Goal: Task Accomplishment & Management: Use online tool/utility

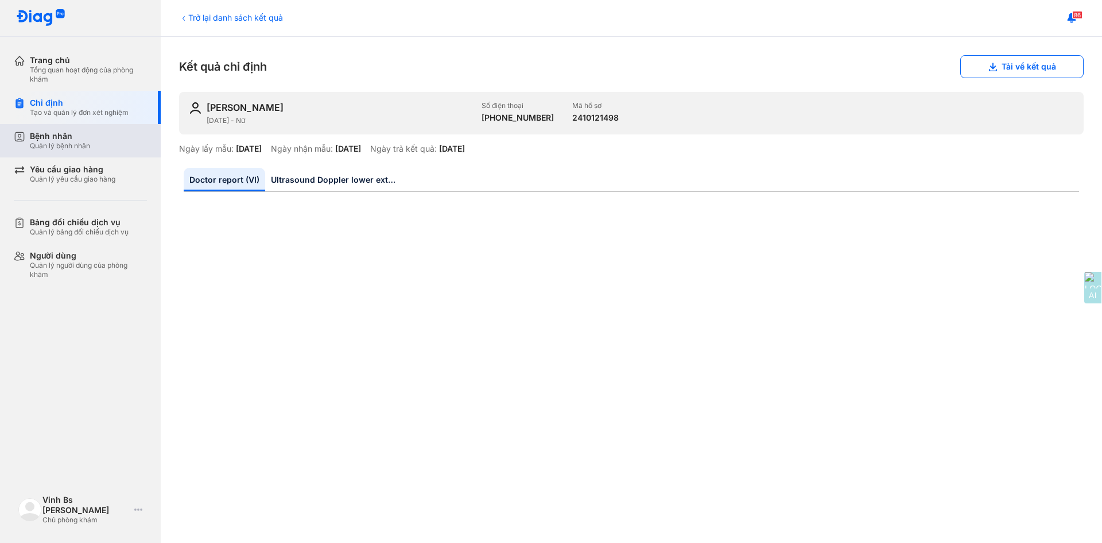
click at [79, 132] on div "Bệnh nhân" at bounding box center [60, 136] width 60 height 10
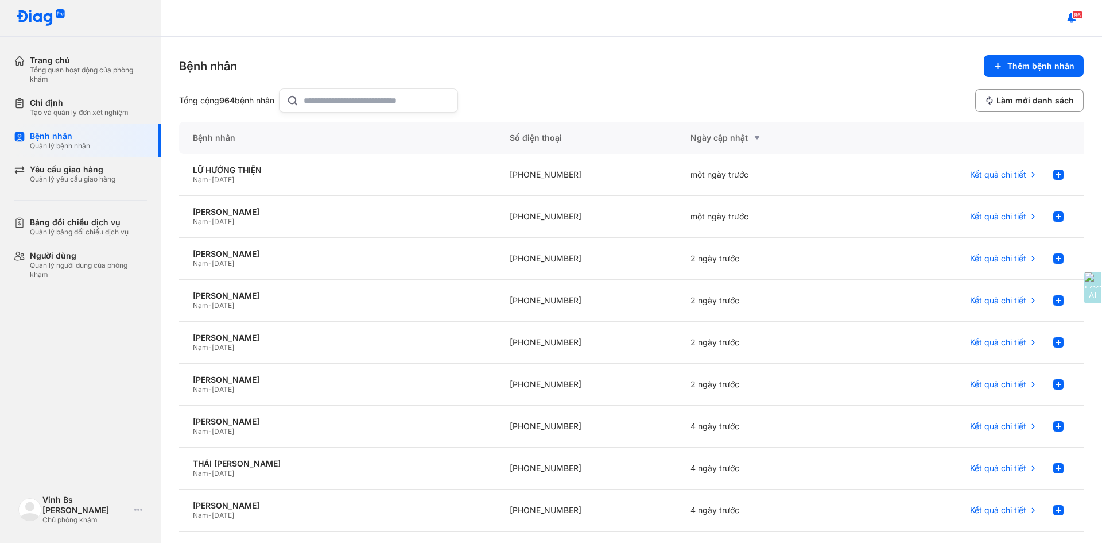
click at [371, 103] on input "text" at bounding box center [377, 100] width 147 height 23
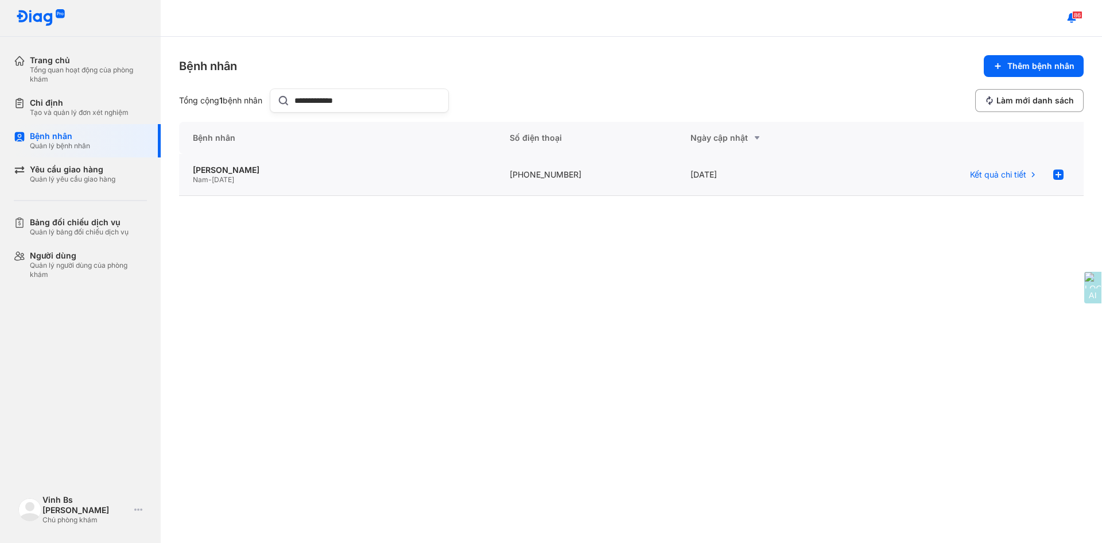
type input "**********"
click at [287, 176] on div "Nam - 17/10/1994" at bounding box center [337, 179] width 289 height 9
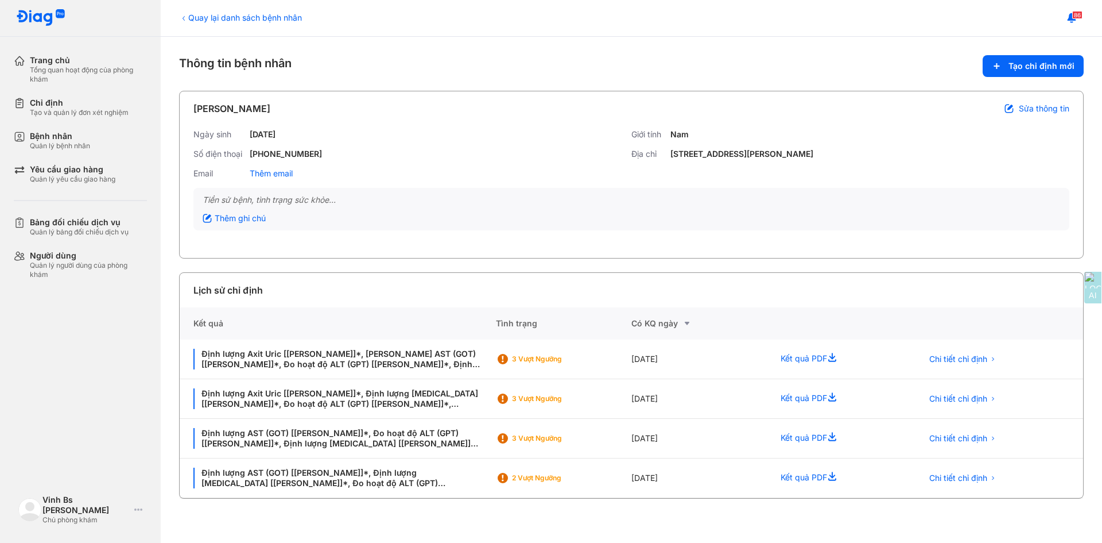
click at [176, 263] on div "Quay lại danh sách bệnh nhân Thông tin bệnh nhân Tạo chỉ định mới NGUYỄN CÔNG T…" at bounding box center [631, 290] width 941 height 506
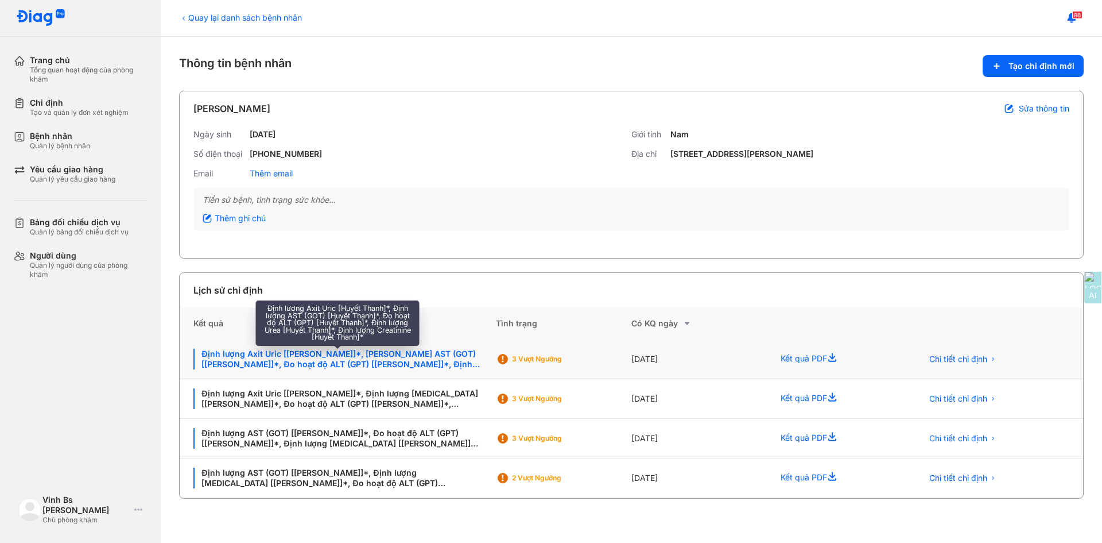
click at [322, 357] on div "Định lượng Axit Uric [Huyết Thanh]*, Định lượng AST (GOT) [Huyết Thanh]*, Đo ho…" at bounding box center [337, 358] width 289 height 21
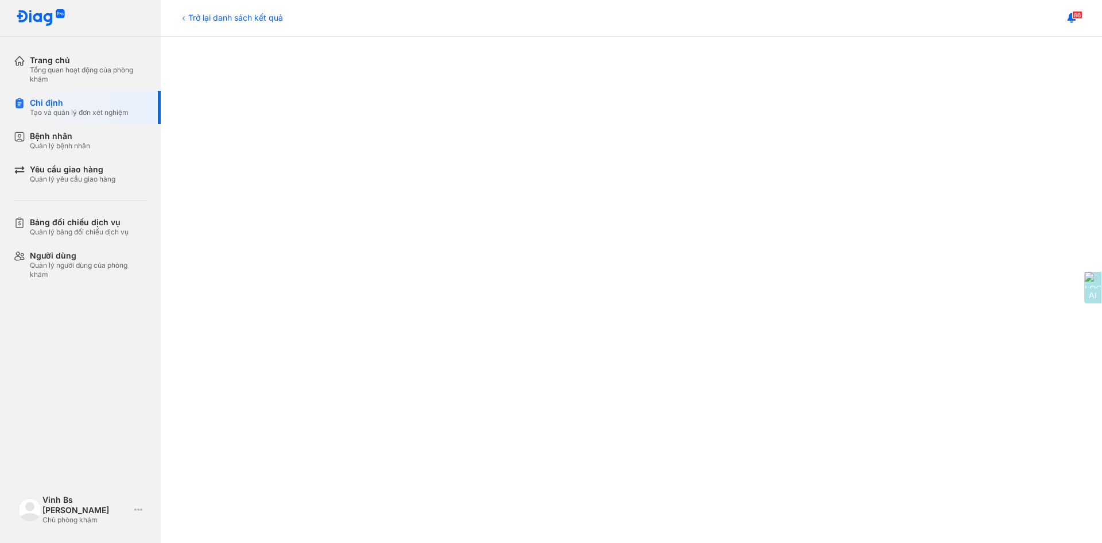
scroll to position [172, 0]
click at [48, 142] on div "Quản lý bệnh nhân" at bounding box center [60, 145] width 60 height 9
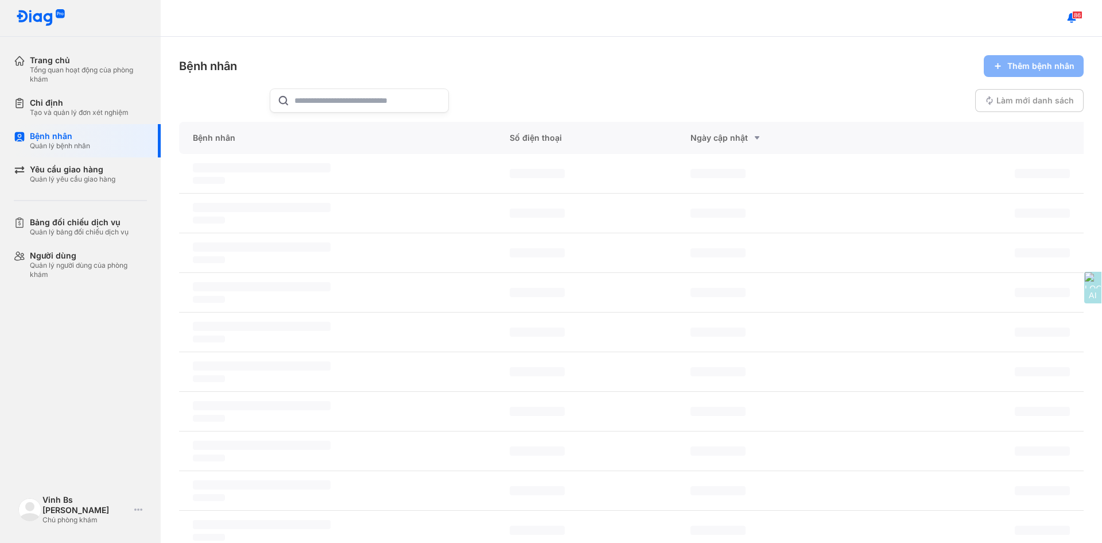
click at [329, 102] on input "text" at bounding box center [368, 100] width 147 height 23
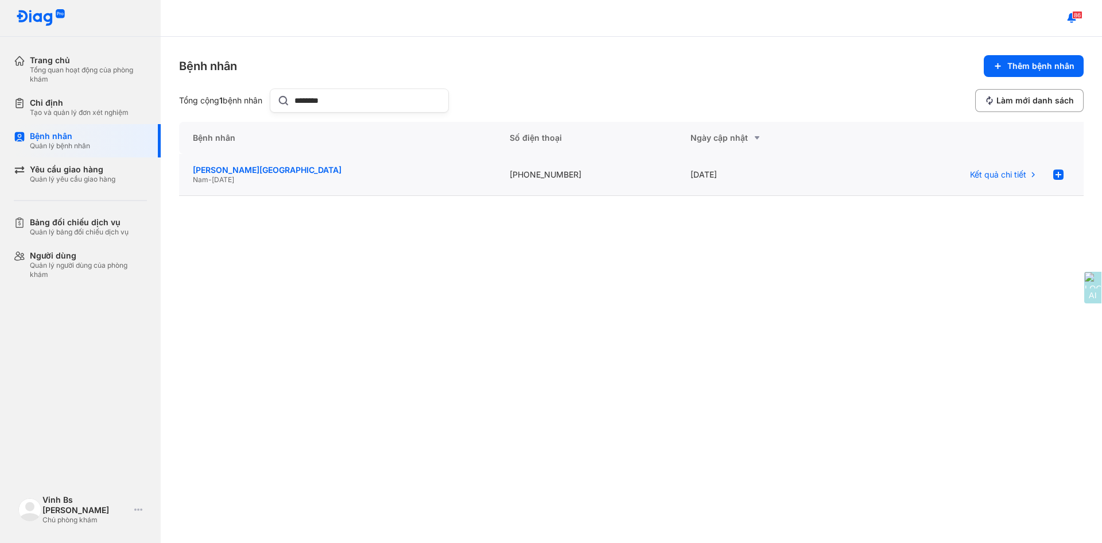
type input "********"
click at [246, 173] on div "HUỲNH NHẬT NAM" at bounding box center [337, 170] width 289 height 10
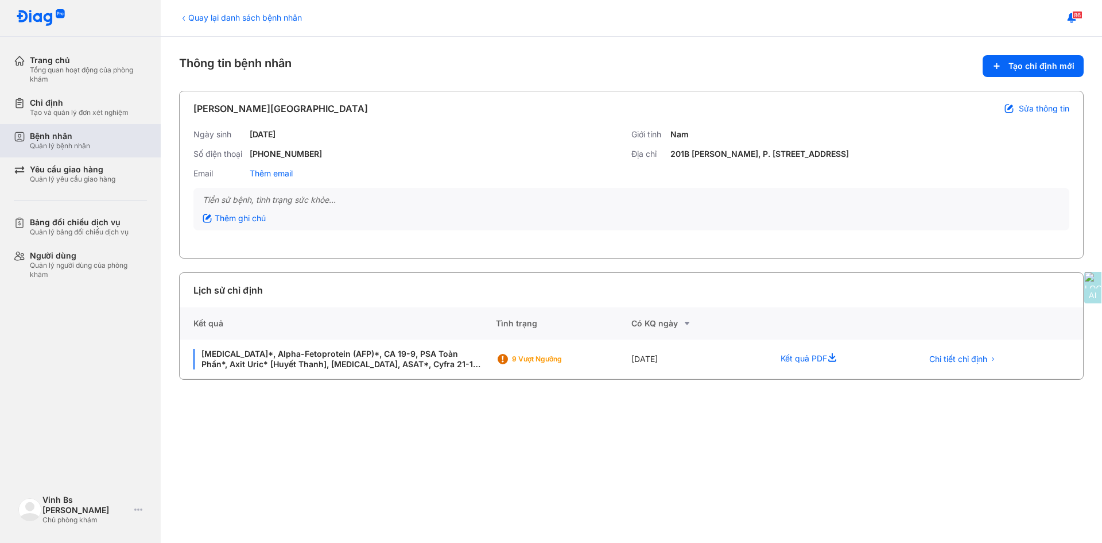
click at [57, 145] on div "Quản lý bệnh nhân" at bounding box center [60, 145] width 60 height 9
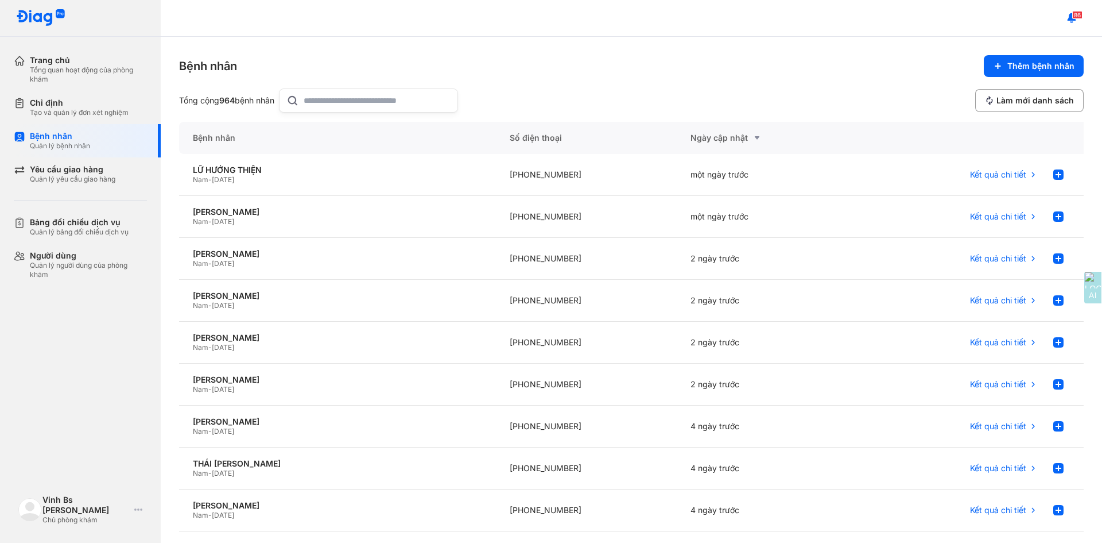
click at [336, 102] on input "text" at bounding box center [377, 100] width 147 height 23
click at [491, 71] on div "Bệnh nhân Thêm bệnh nhân" at bounding box center [631, 66] width 905 height 22
click at [464, 70] on div "Bệnh nhân Thêm bệnh nhân" at bounding box center [631, 66] width 905 height 22
click at [371, 97] on input "text" at bounding box center [377, 100] width 147 height 23
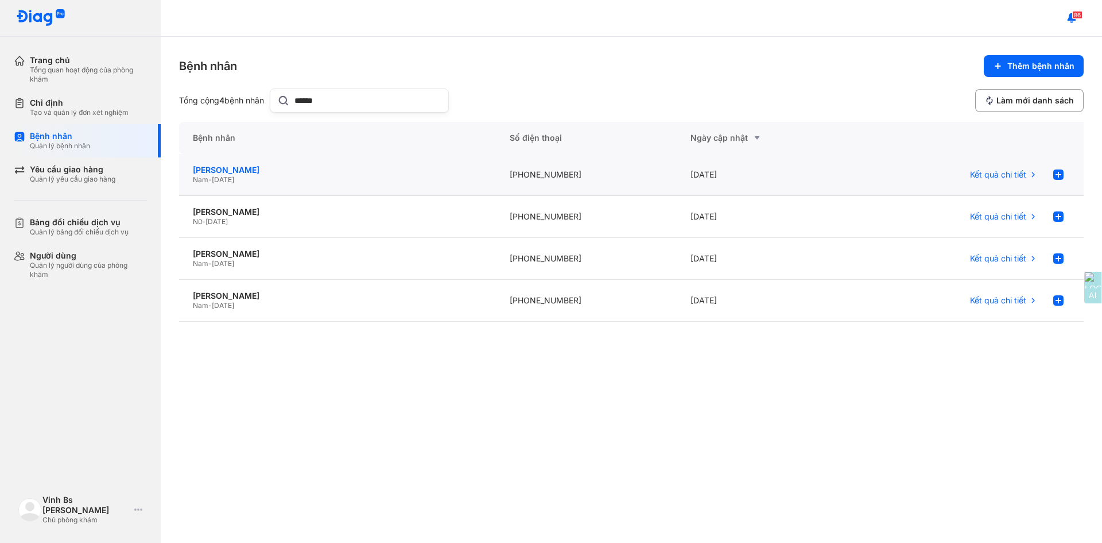
type input "******"
click at [234, 171] on div "[PERSON_NAME]" at bounding box center [337, 170] width 289 height 10
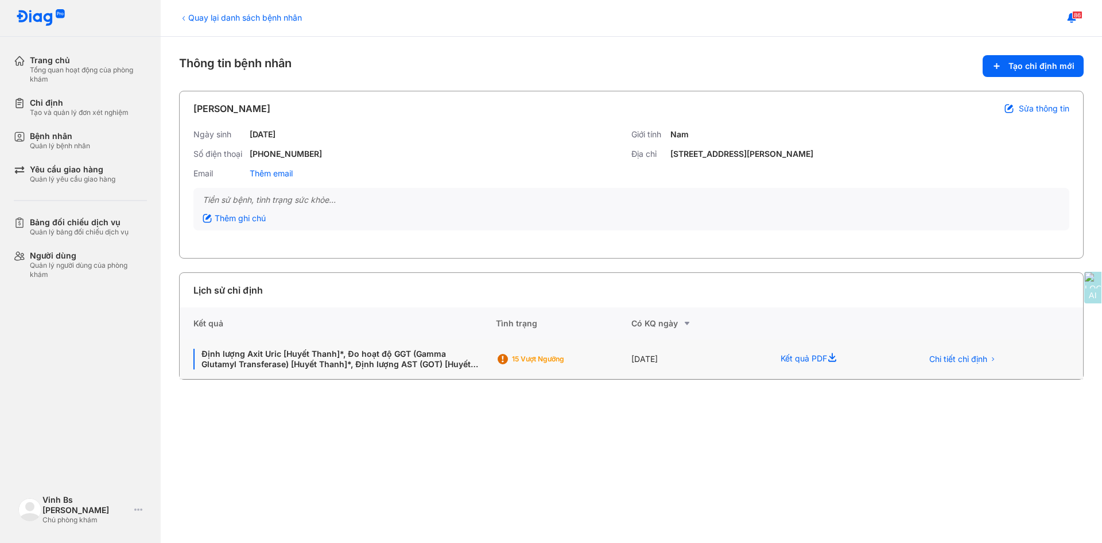
click at [378, 369] on div "Định lượng Axit Uric [Huyết Thanh]*, Đo hoạt độ GGT (Gamma Glutamyl Transferase…" at bounding box center [338, 359] width 316 height 40
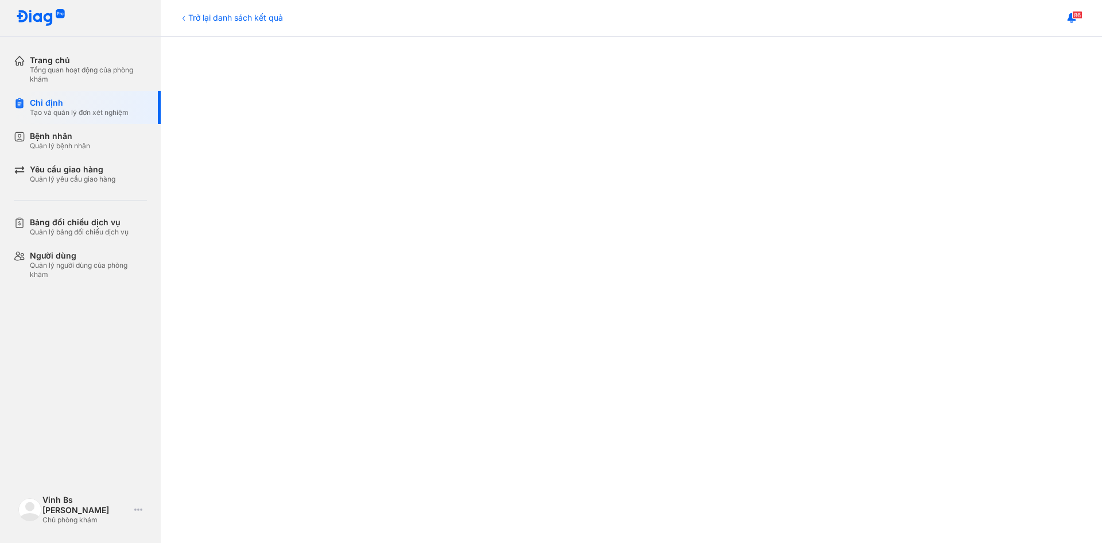
scroll to position [563, 0]
